Goal: Check status: Check status

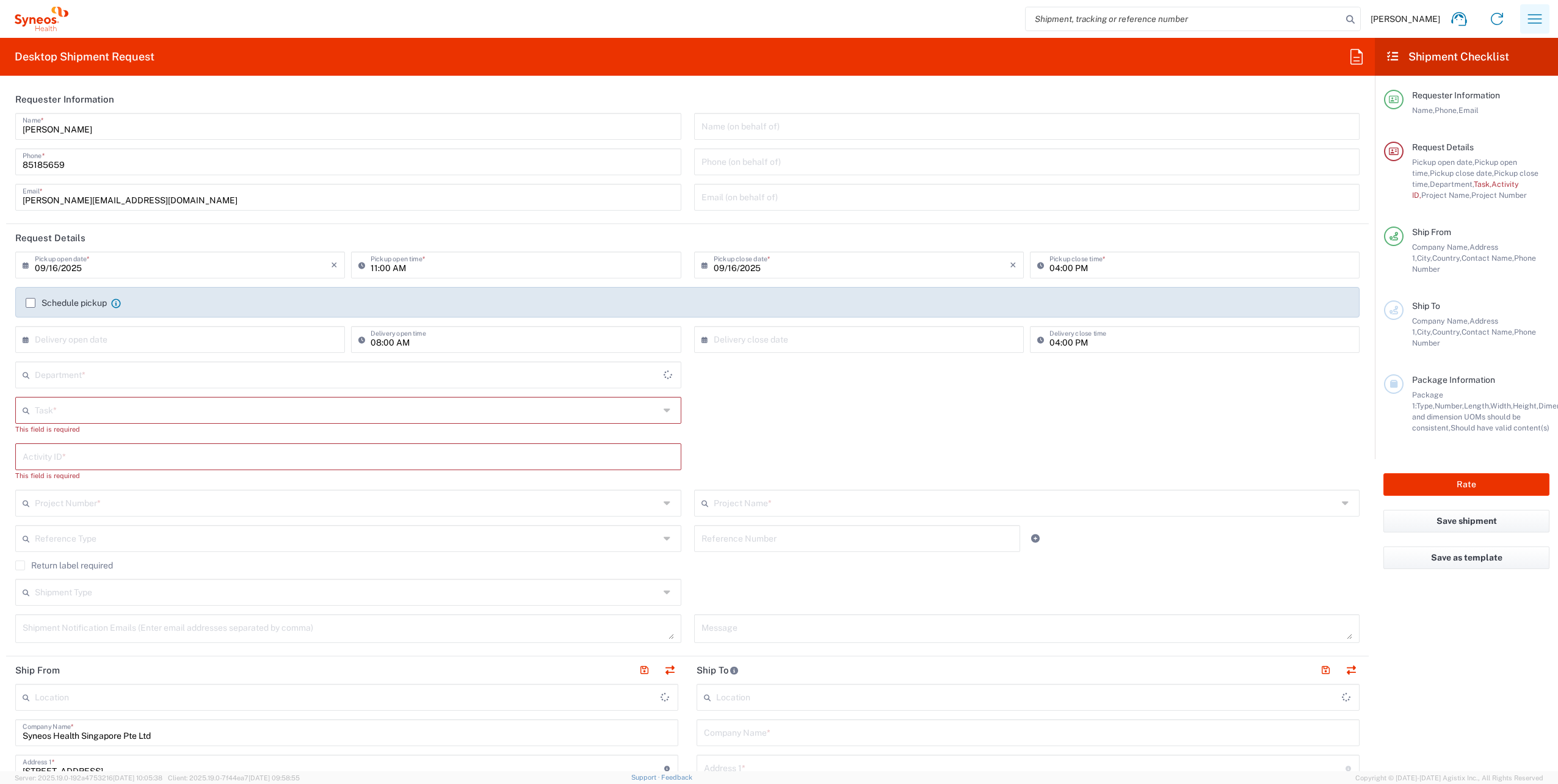
type input "Singapore"
click at [1536, 16] on icon "button" at bounding box center [1535, 19] width 20 height 20
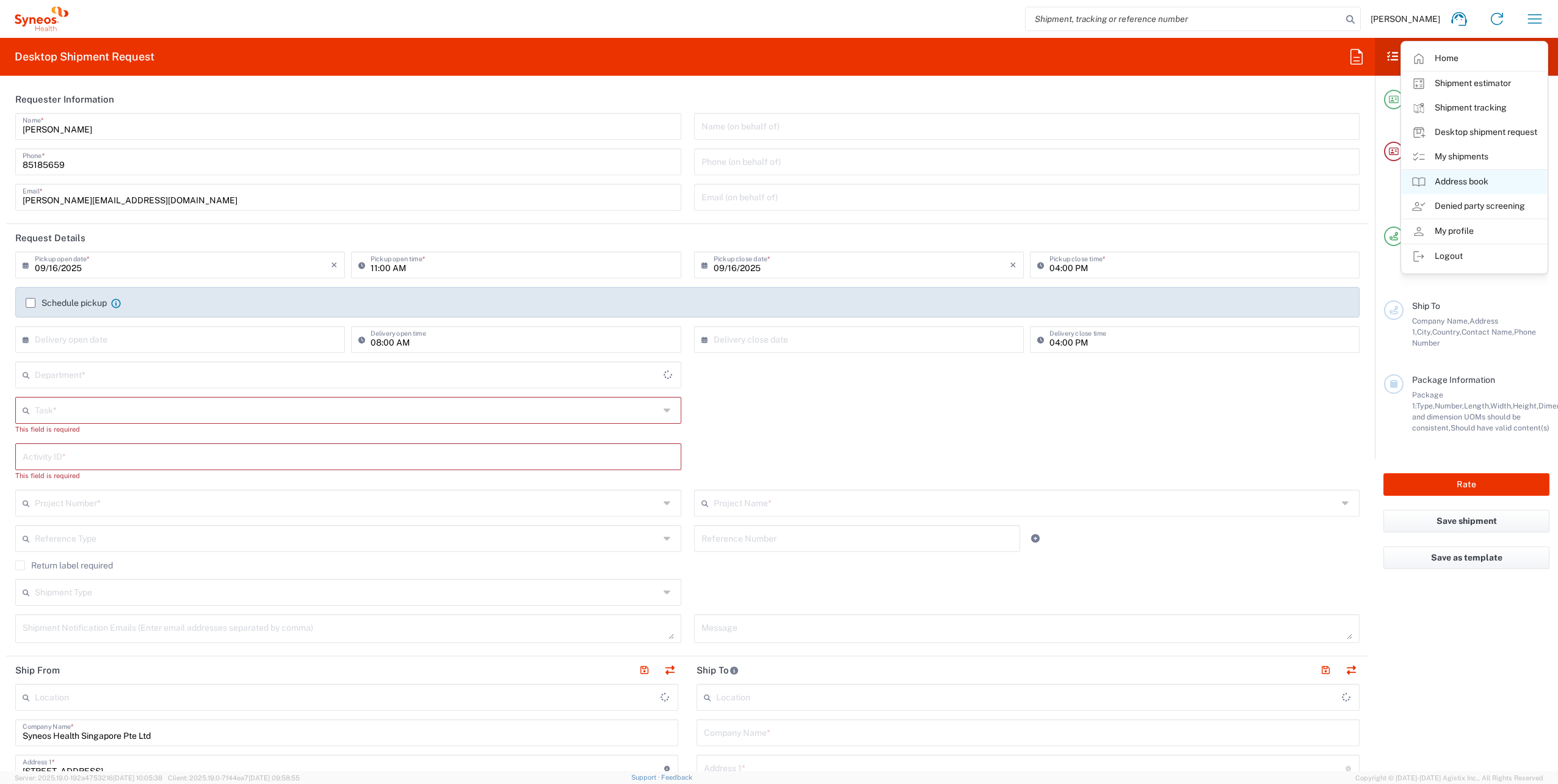
type input "4510"
click at [1455, 158] on link "My shipments" at bounding box center [1474, 157] width 145 height 24
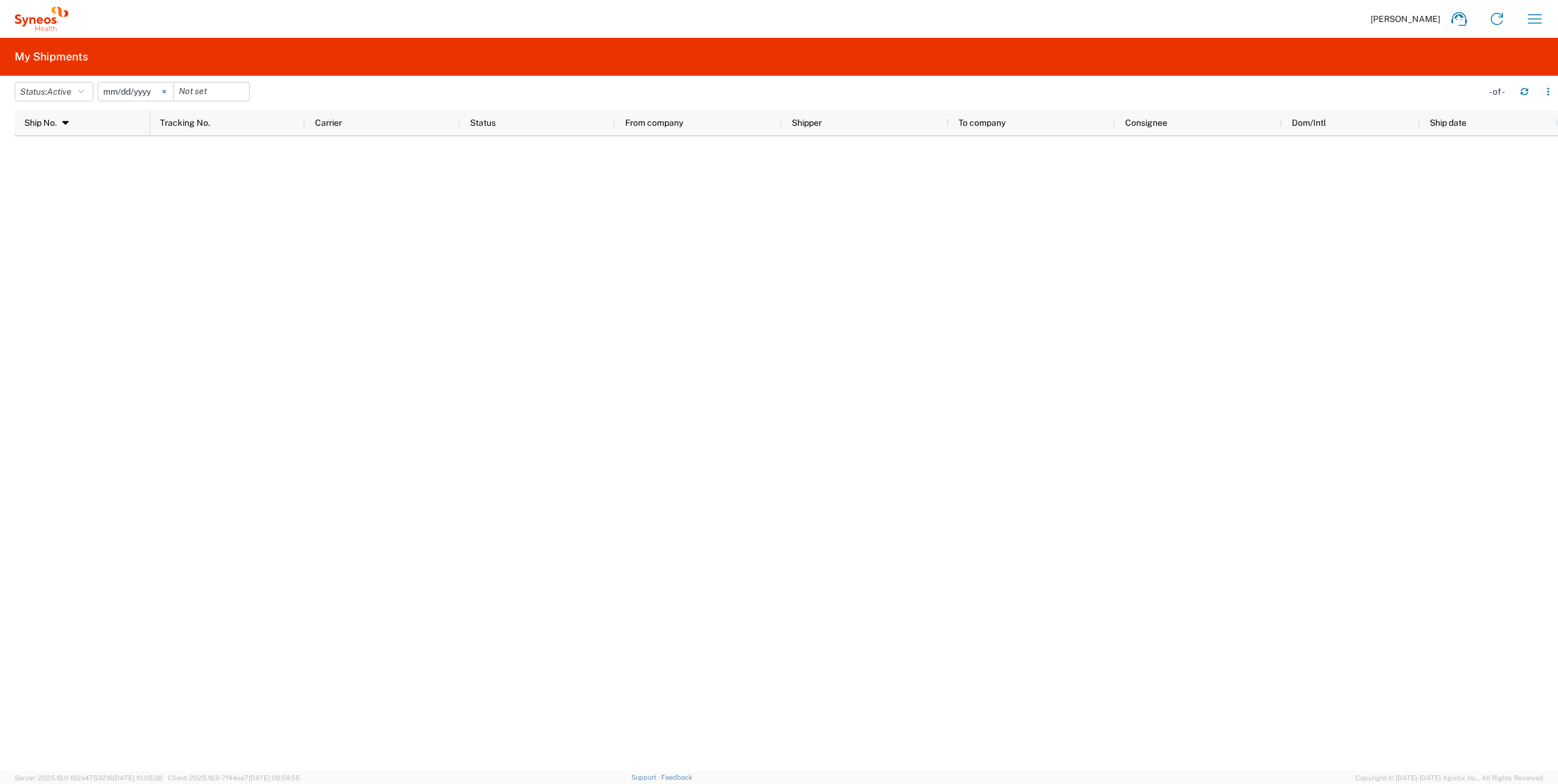
click at [166, 91] on icon at bounding box center [164, 92] width 3 height 3
click at [83, 87] on icon "button" at bounding box center [81, 91] width 6 height 9
click at [40, 154] on span "All" at bounding box center [86, 156] width 142 height 19
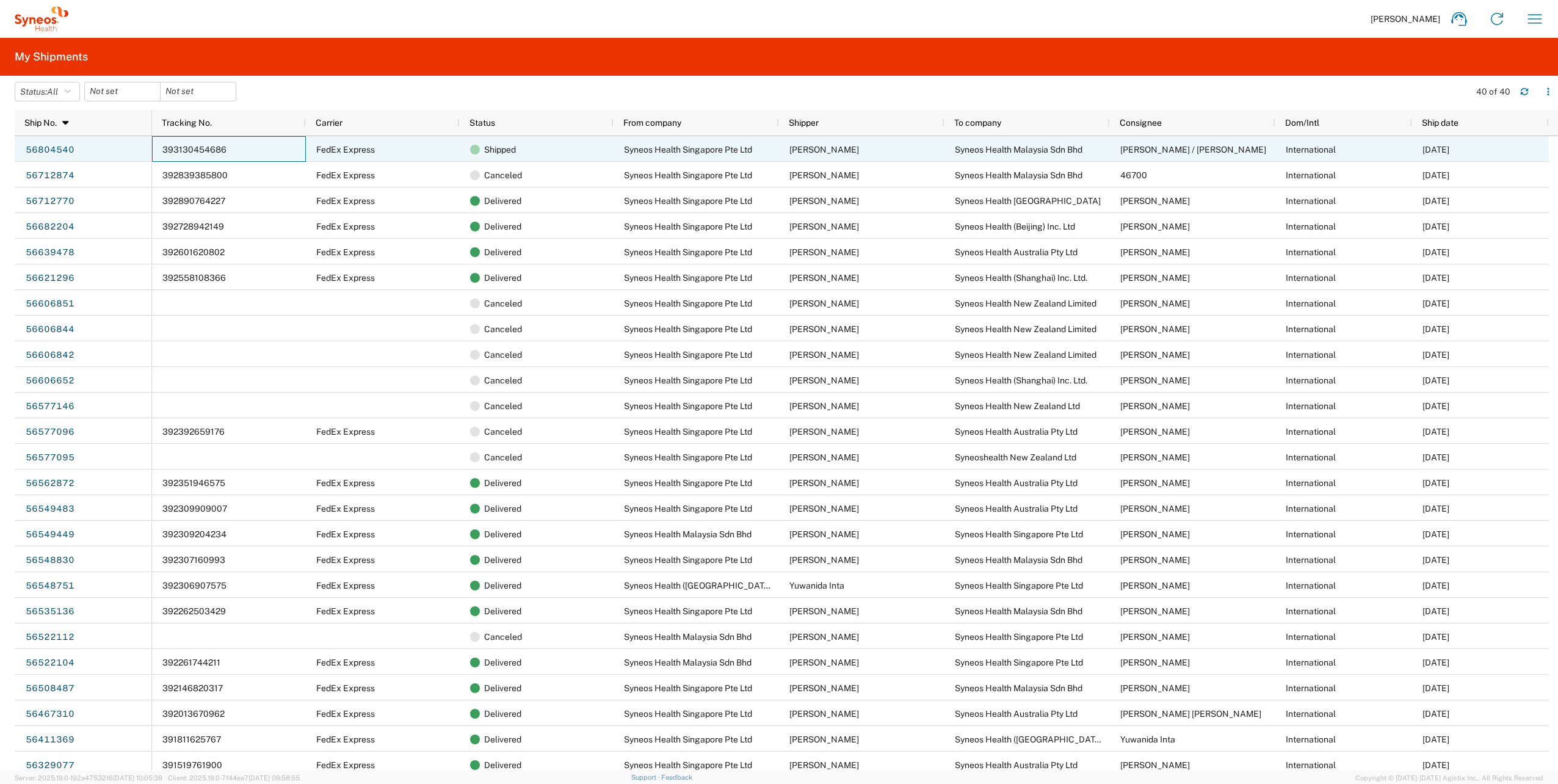
click at [252, 147] on div "393130454686" at bounding box center [229, 149] width 154 height 26
